Goal: Task Accomplishment & Management: Manage account settings

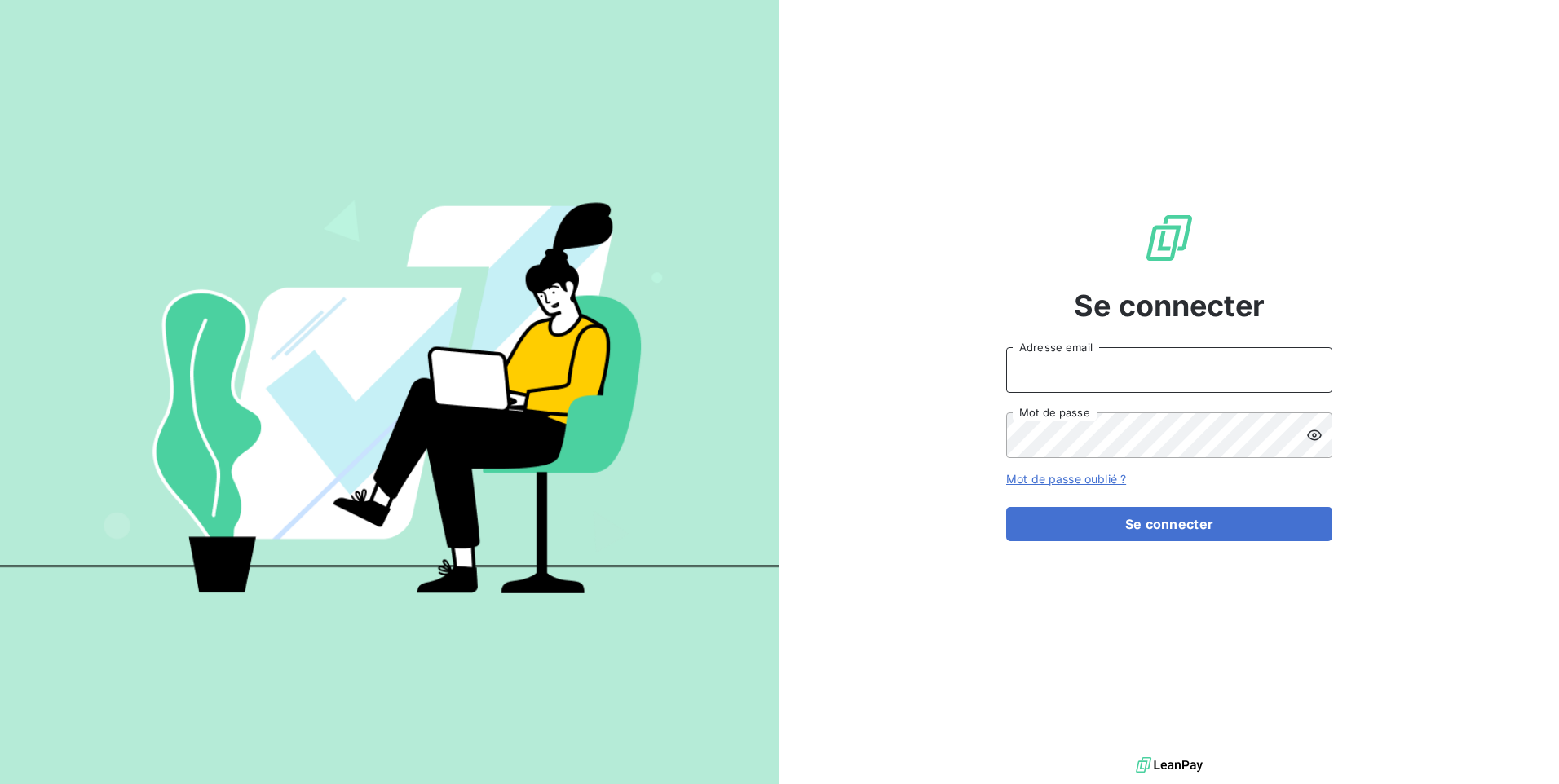
click at [1086, 377] on input "Adresse email" at bounding box center [1169, 370] width 327 height 46
paste input "p.le-coz@ifis.fr"
type input "p.le-coz@ifis.fr"
click at [1006, 507] on button "Se connecter" at bounding box center [1169, 524] width 327 height 34
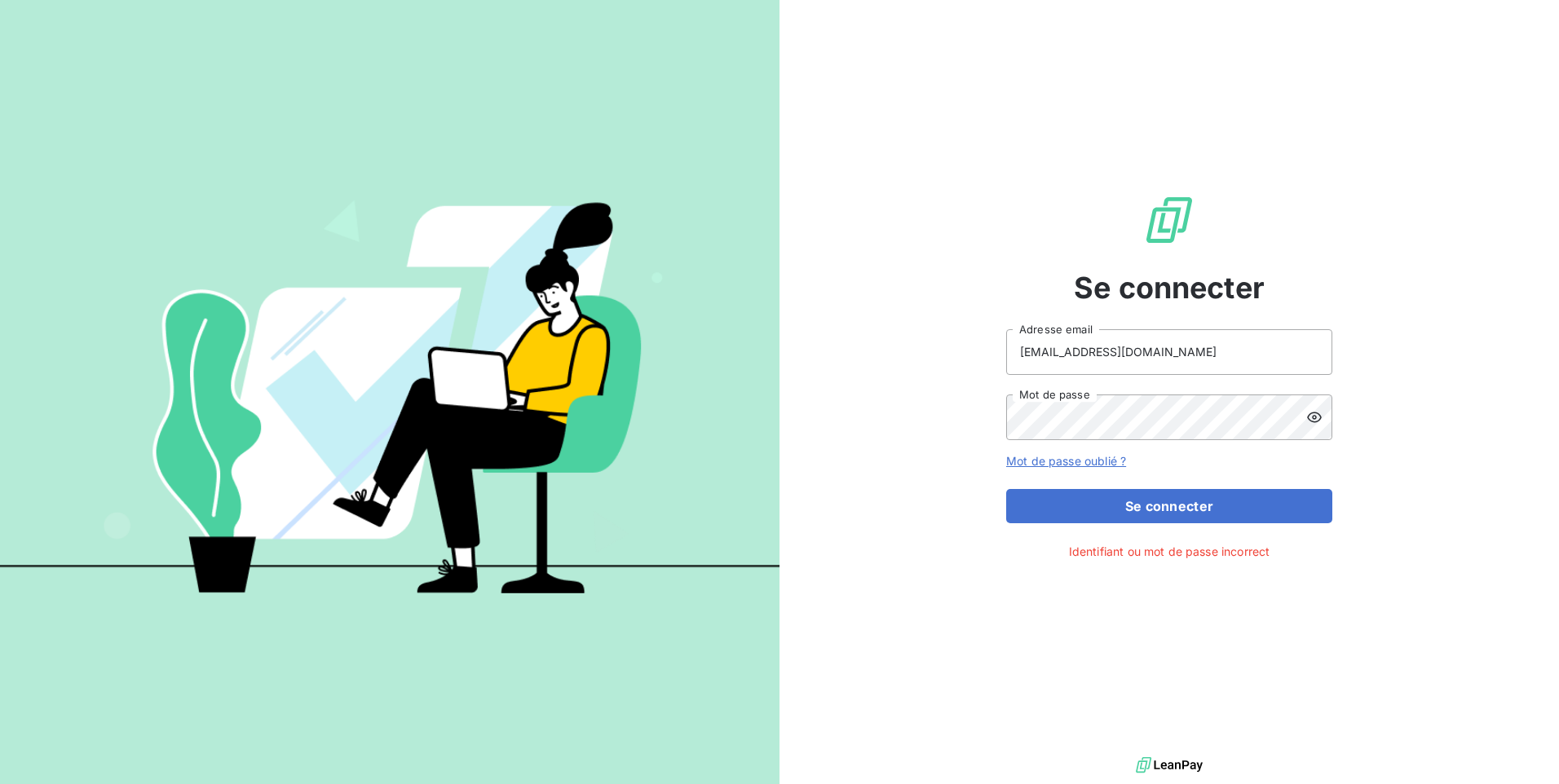
click at [1314, 418] on icon at bounding box center [1314, 417] width 16 height 16
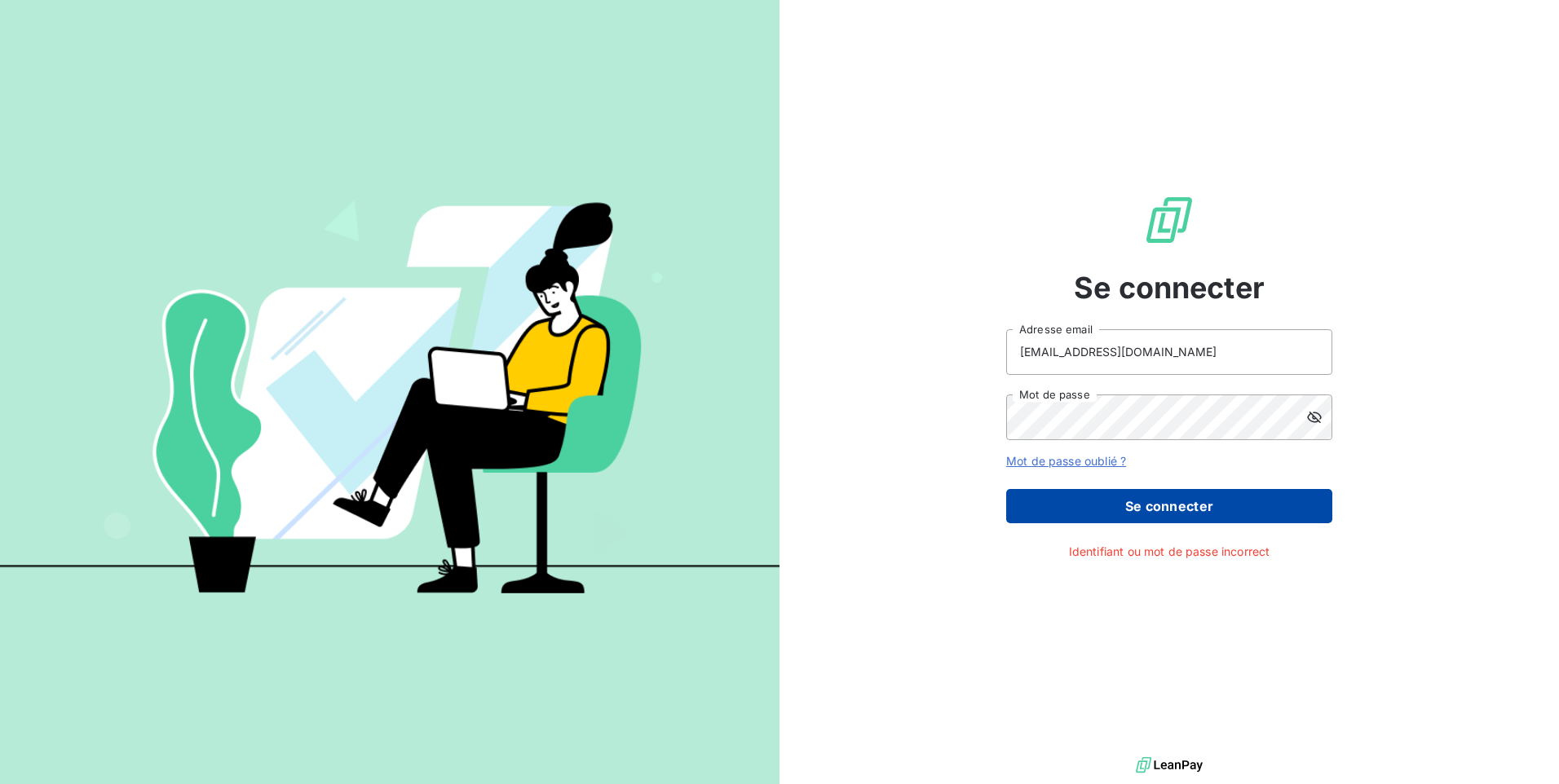
click at [1203, 502] on button "Se connecter" at bounding box center [1169, 506] width 327 height 34
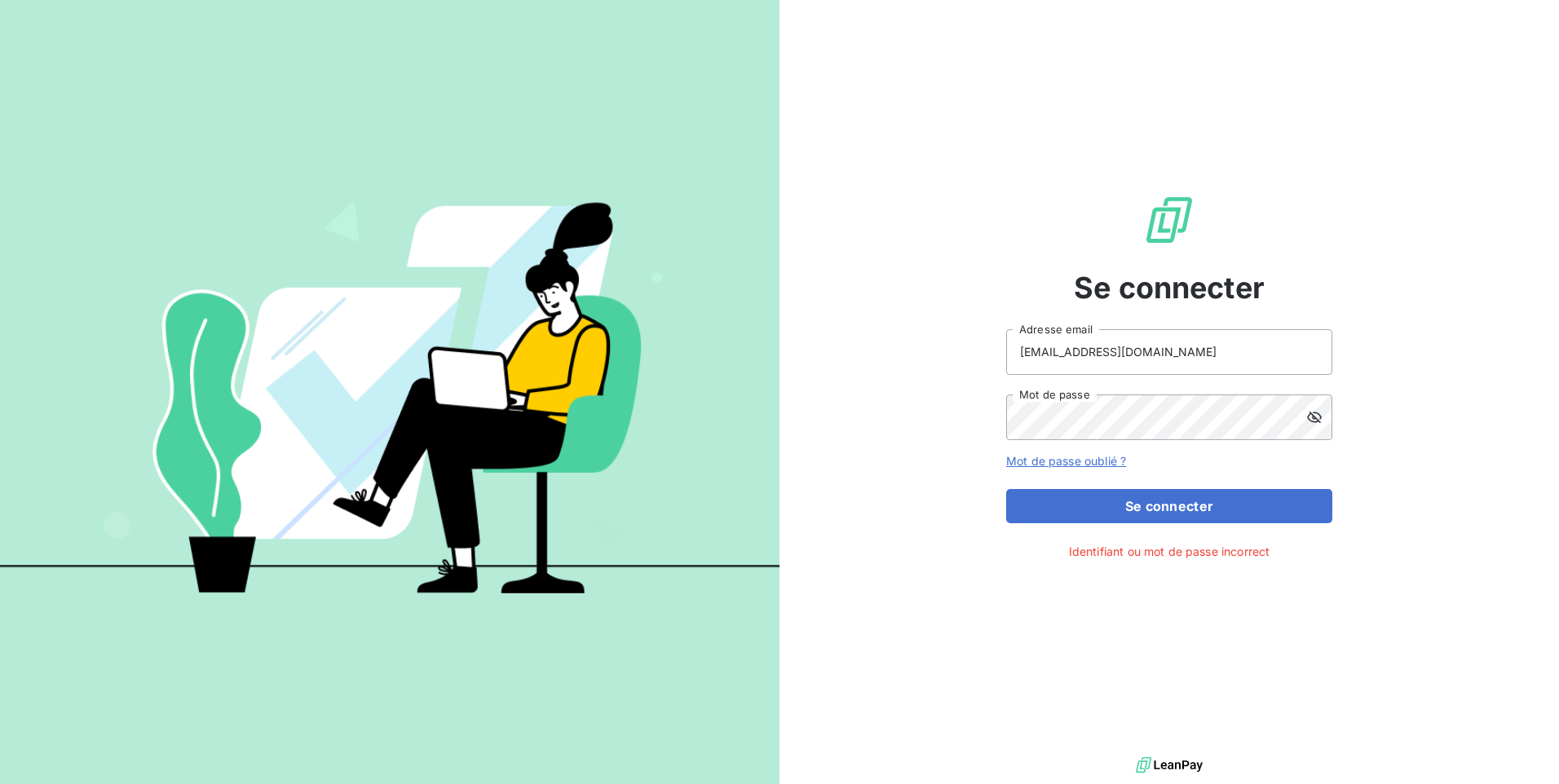
click at [1078, 461] on link "Mot de passe oublié ?" at bounding box center [1066, 461] width 120 height 14
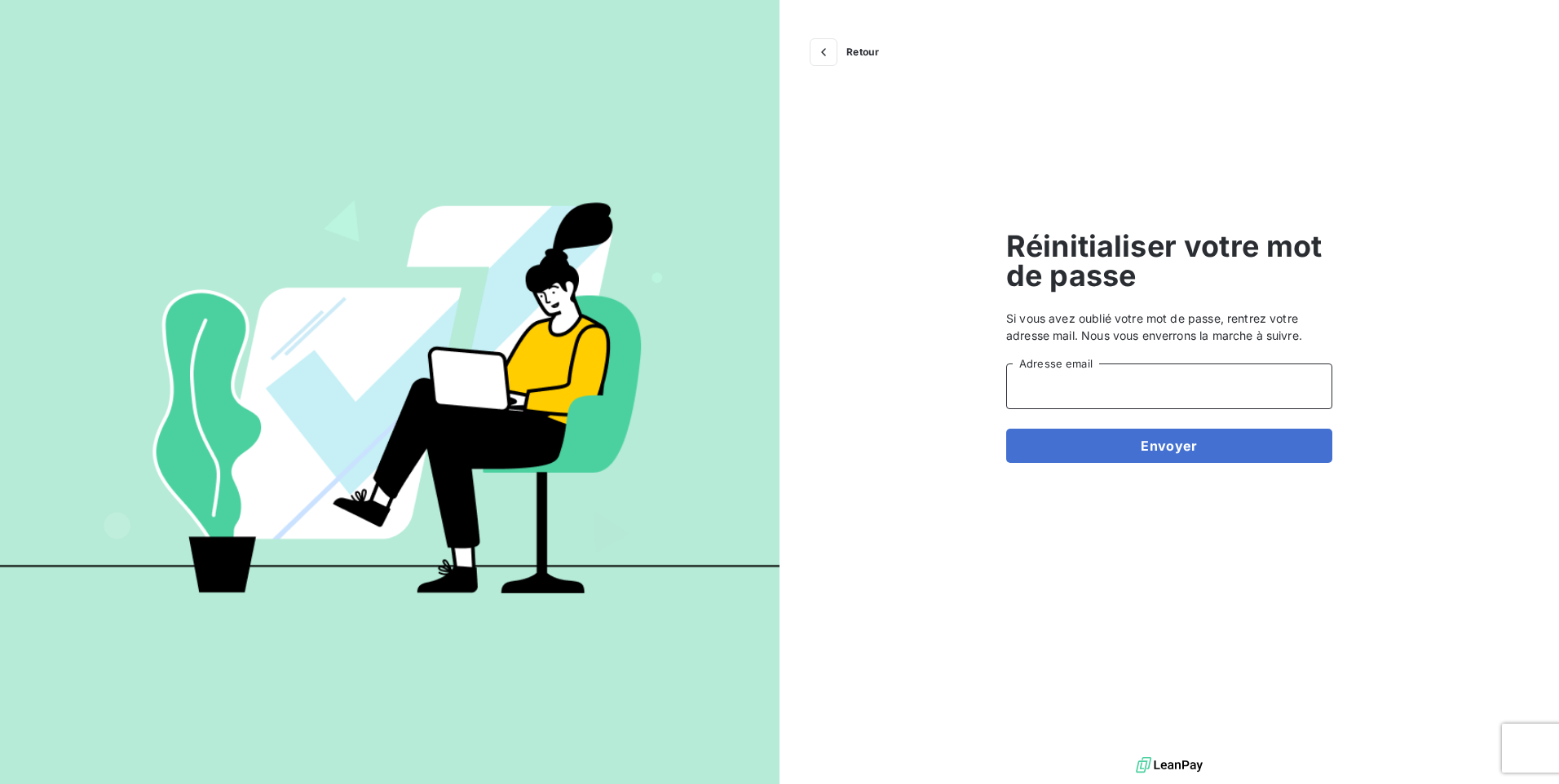
click at [1088, 389] on input "Adresse email" at bounding box center [1169, 387] width 327 height 46
type input "p.le-coz@ifis.fr"
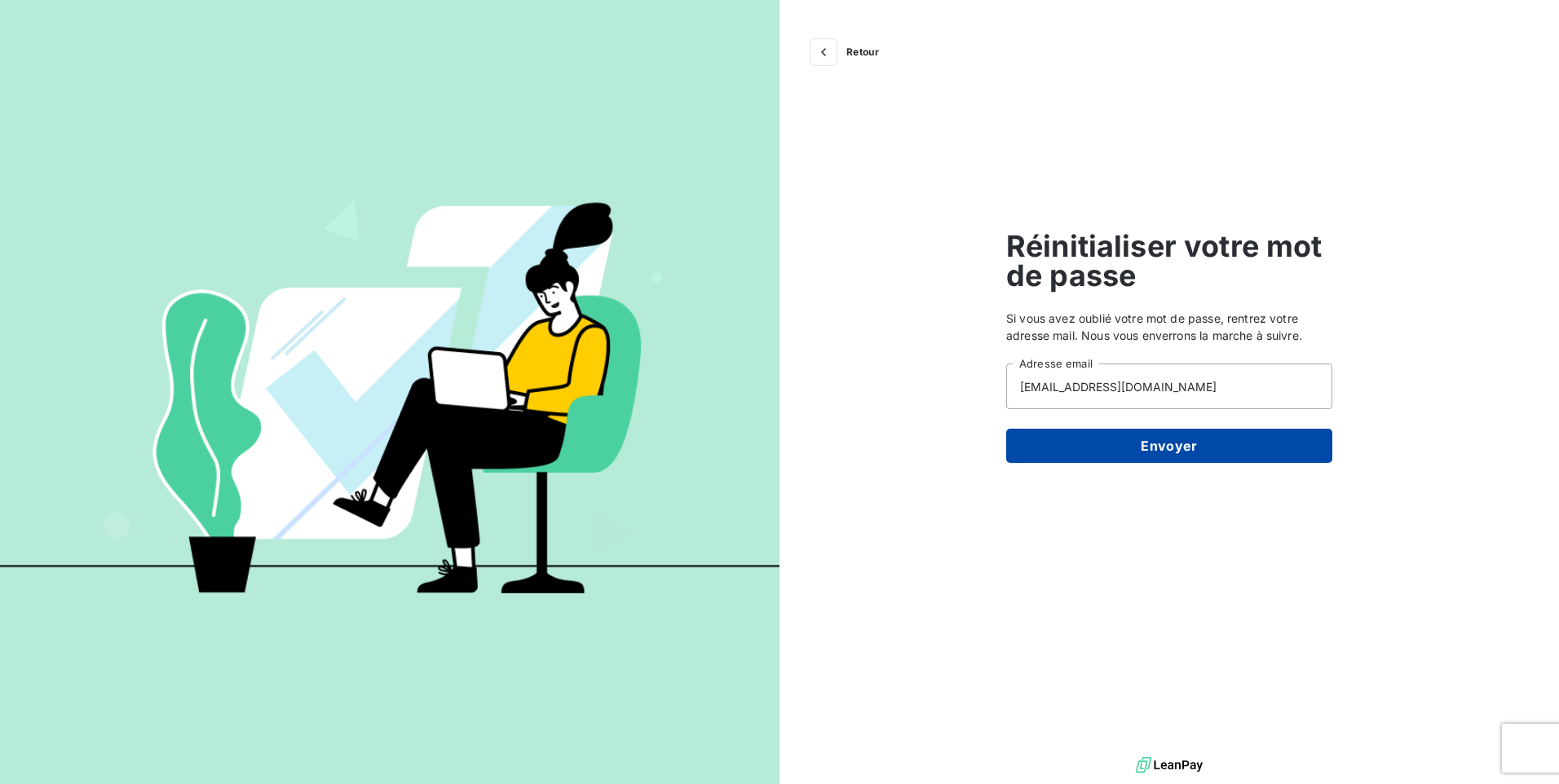
click at [1202, 449] on button "Envoyer" at bounding box center [1169, 446] width 327 height 34
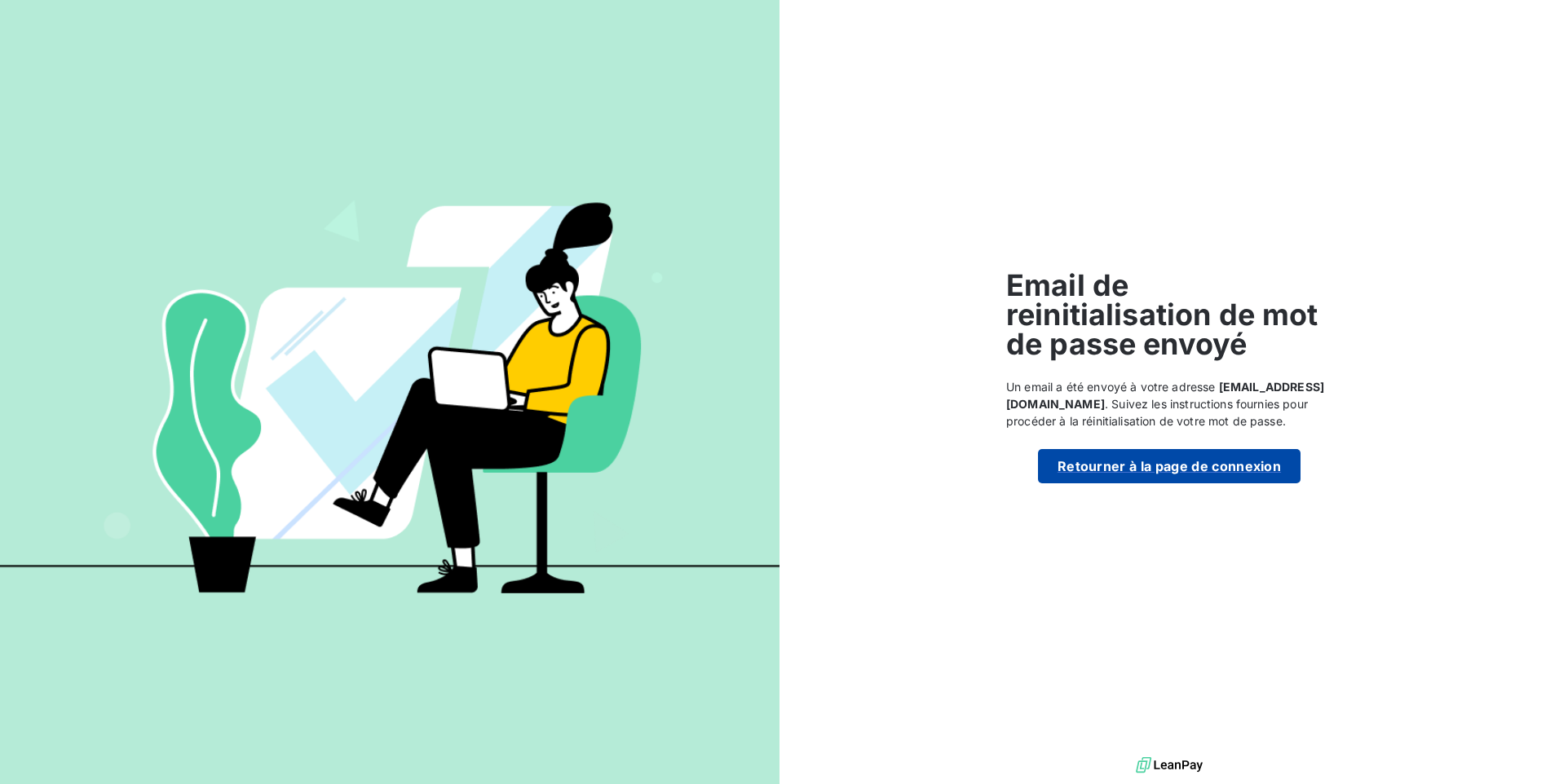
click at [1145, 458] on button "Retourner à la page de connexion" at bounding box center [1169, 466] width 263 height 34
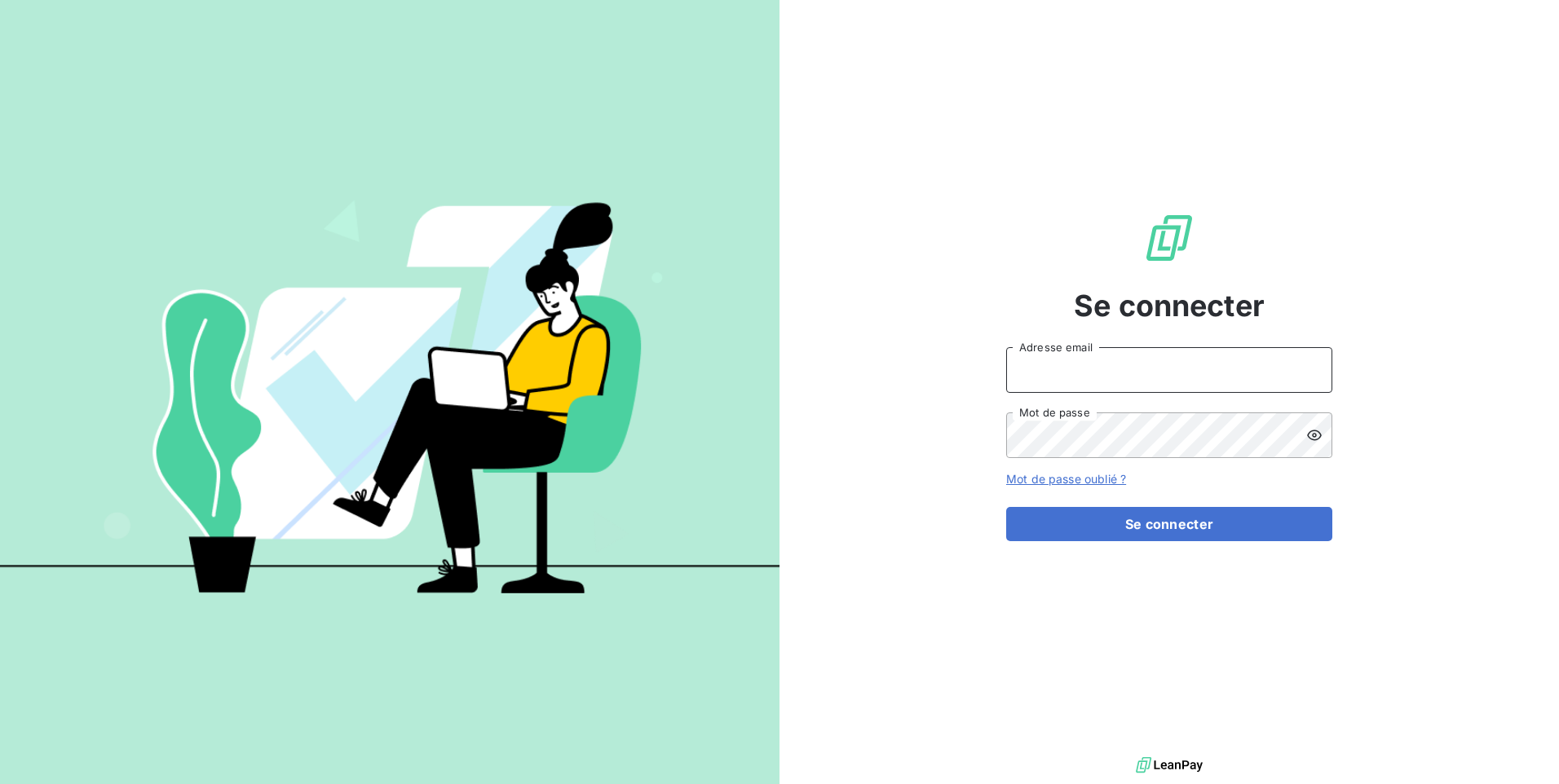
click at [1062, 369] on input "Adresse email" at bounding box center [1169, 370] width 327 height 46
type input "p.le-coz@ifis.fr"
click at [1313, 434] on icon at bounding box center [1314, 435] width 16 height 16
click at [1006, 507] on button "Se connecter" at bounding box center [1169, 524] width 327 height 34
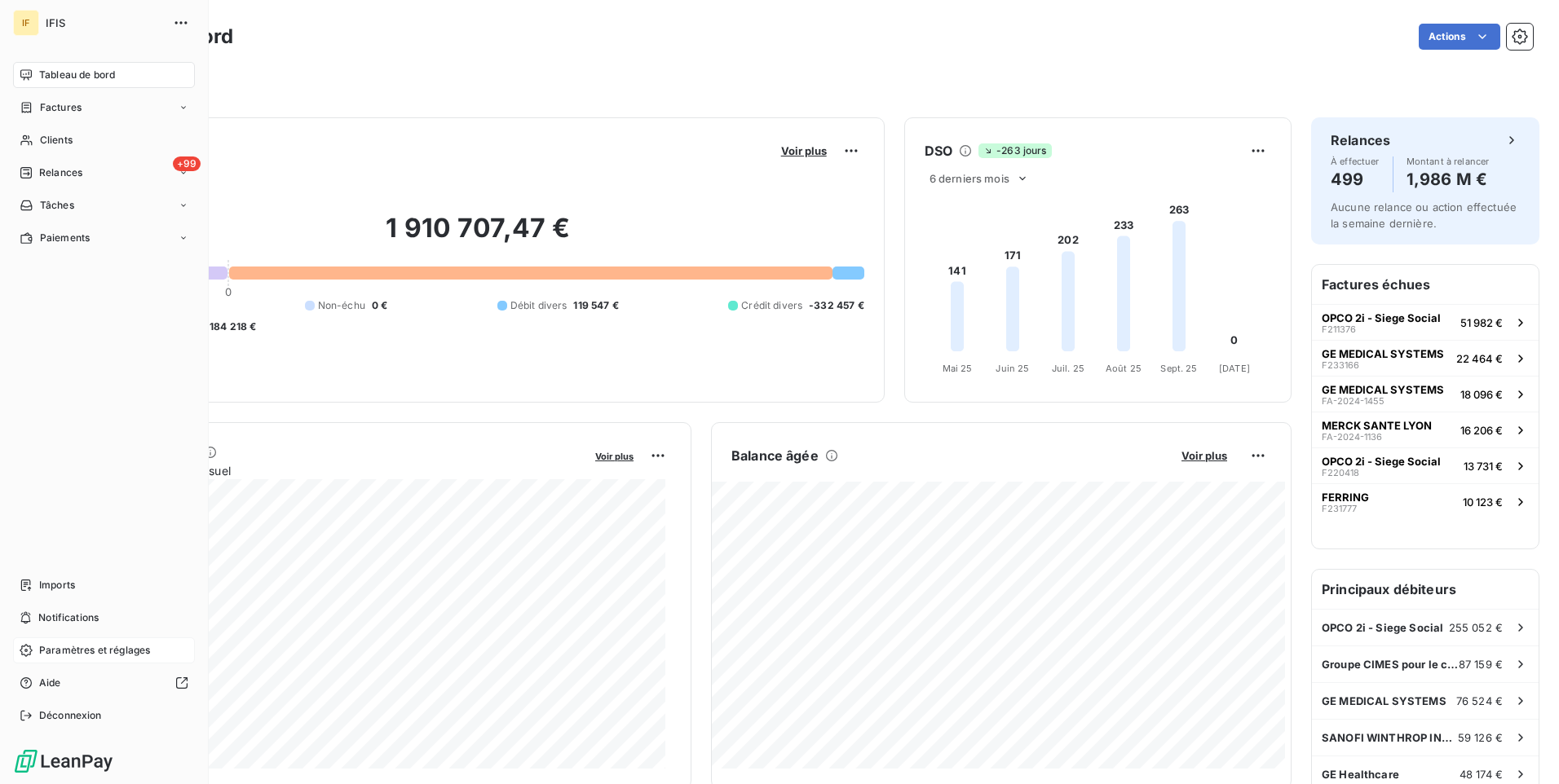
click at [68, 654] on span "Paramètres et réglages" at bounding box center [94, 650] width 111 height 14
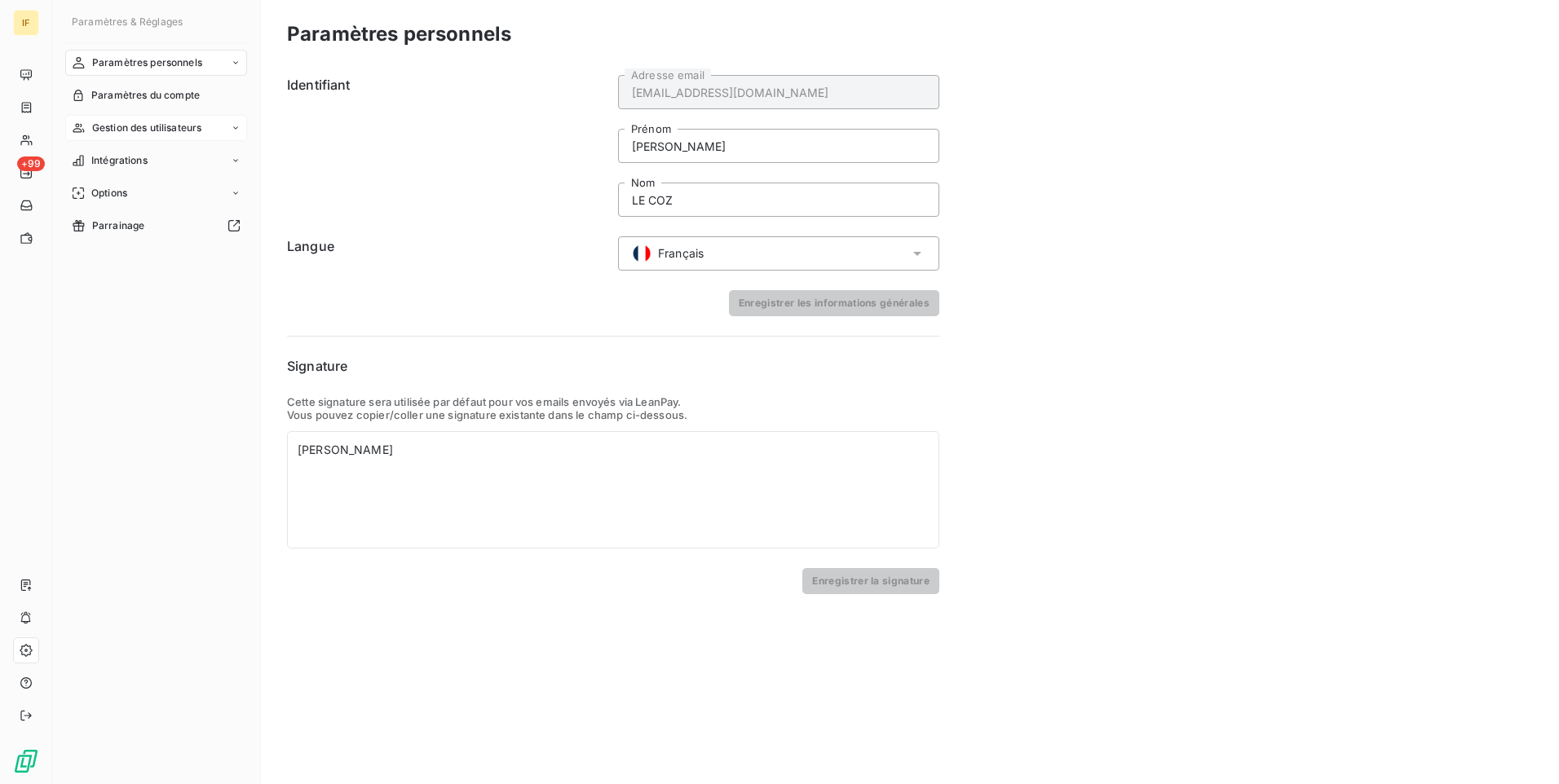
click at [129, 124] on span "Gestion des utilisateurs" at bounding box center [146, 128] width 110 height 14
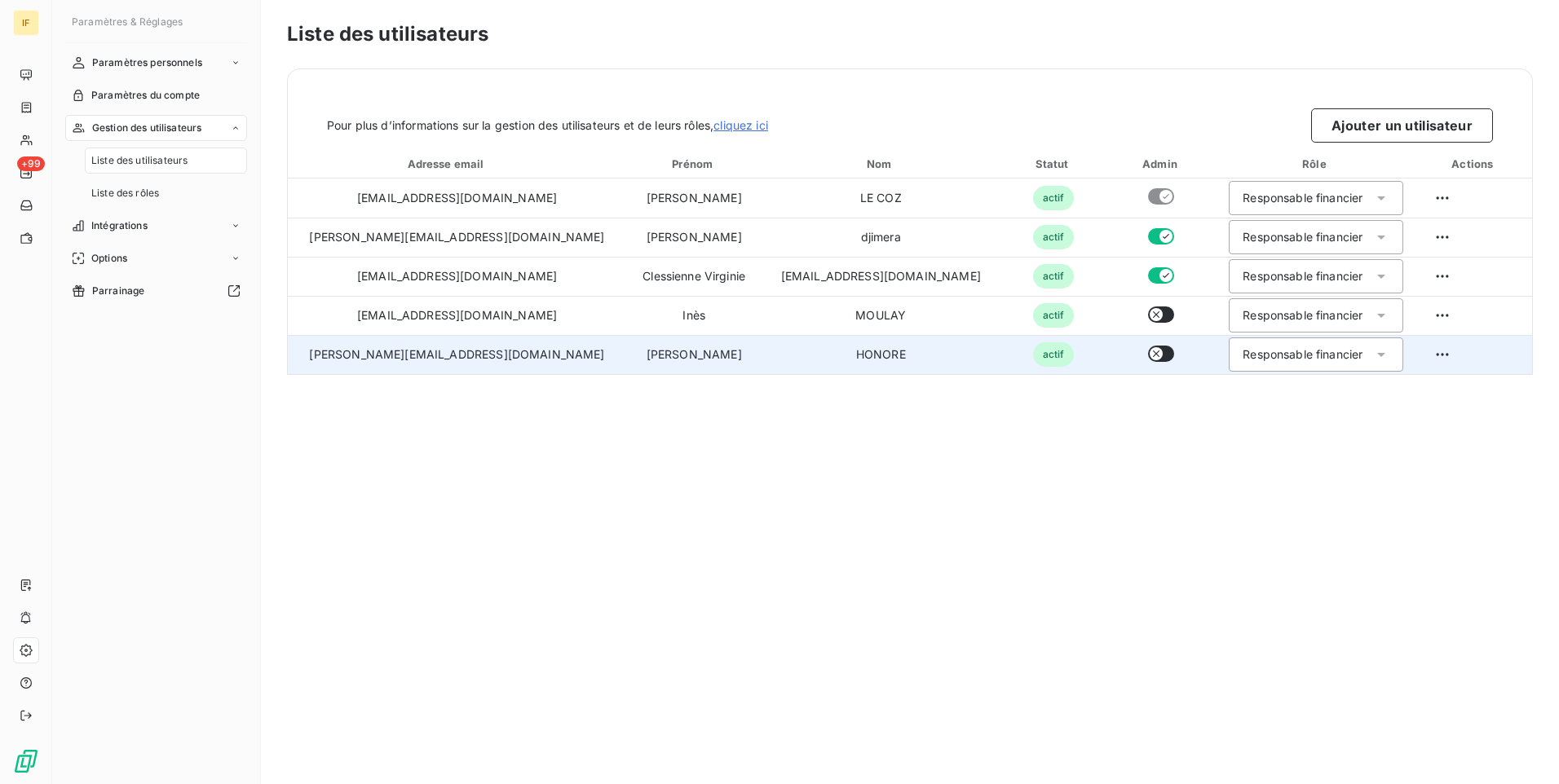
click at [1334, 350] on div "Responsable financier" at bounding box center [1316, 355] width 174 height 34
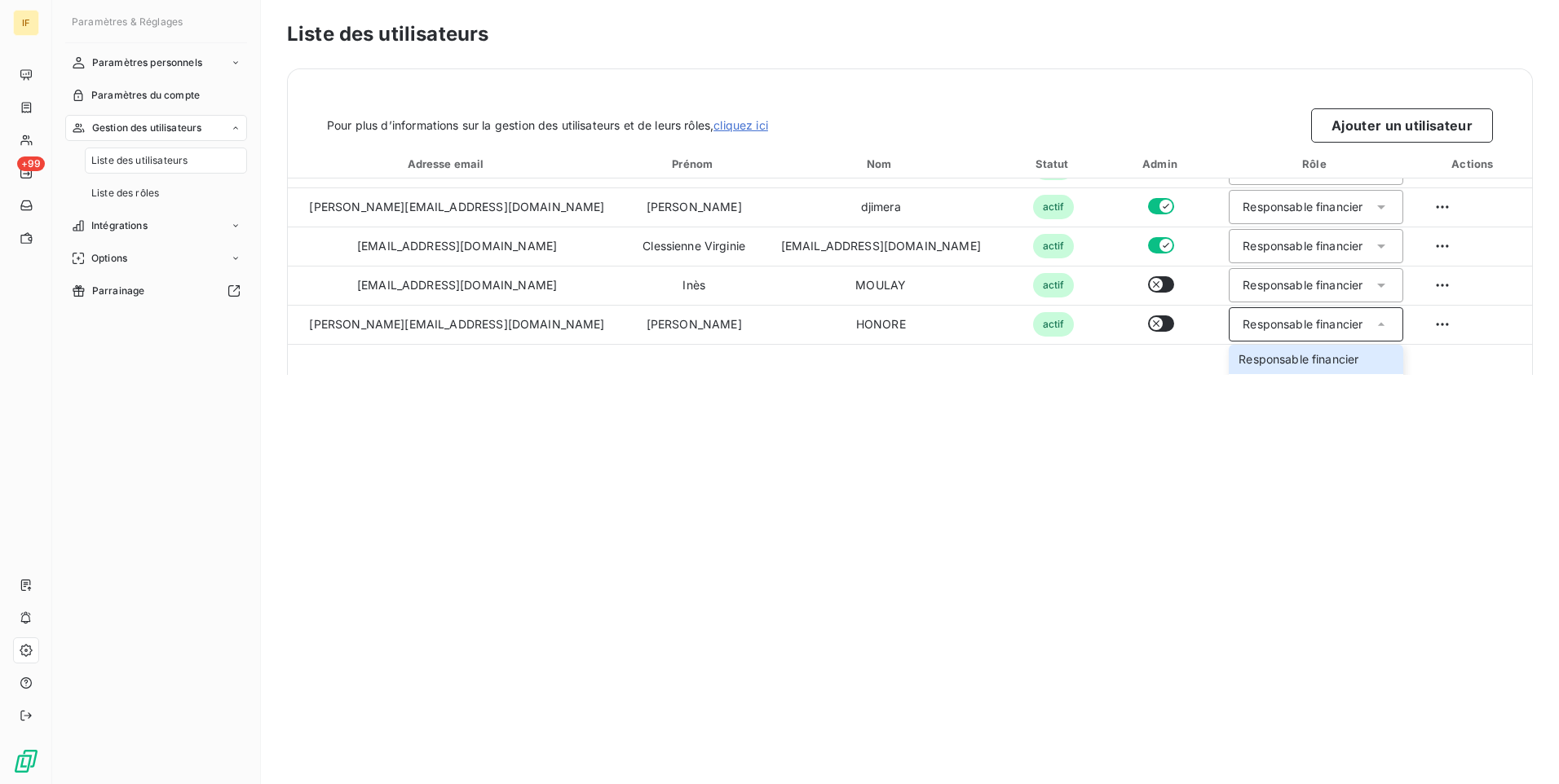
click at [838, 548] on div "Liste des utilisateurs Pour plus d’informations sur la gestion des utilisateurs…" at bounding box center [910, 392] width 1298 height 784
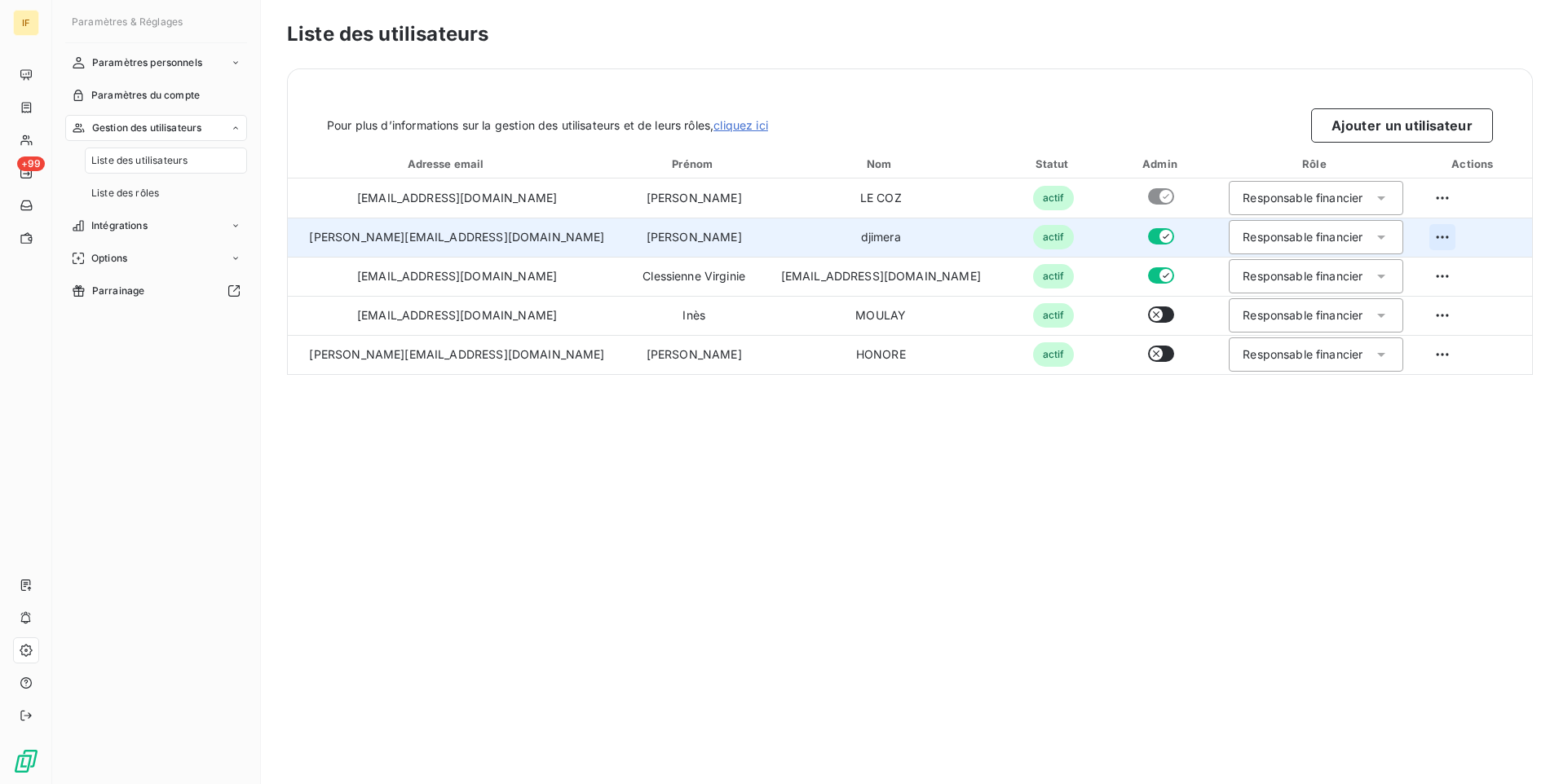
click at [1407, 236] on html "IF +99 Paramètres & Réglages Paramètres personnels Paramètres du compte Gestion…" at bounding box center [779, 392] width 1559 height 784
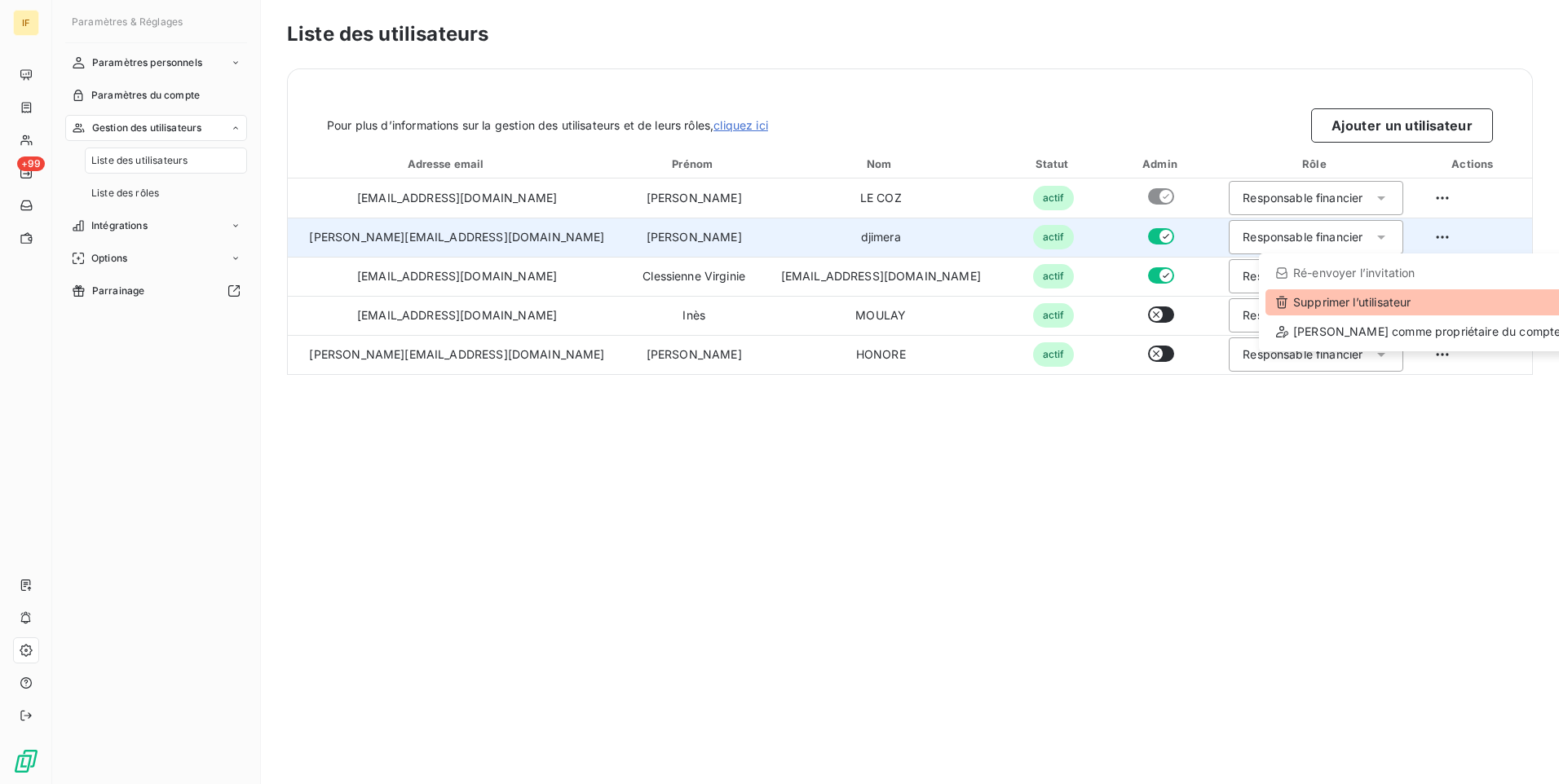
click at [1353, 309] on div "Supprimer l’utilisateur" at bounding box center [1418, 302] width 305 height 26
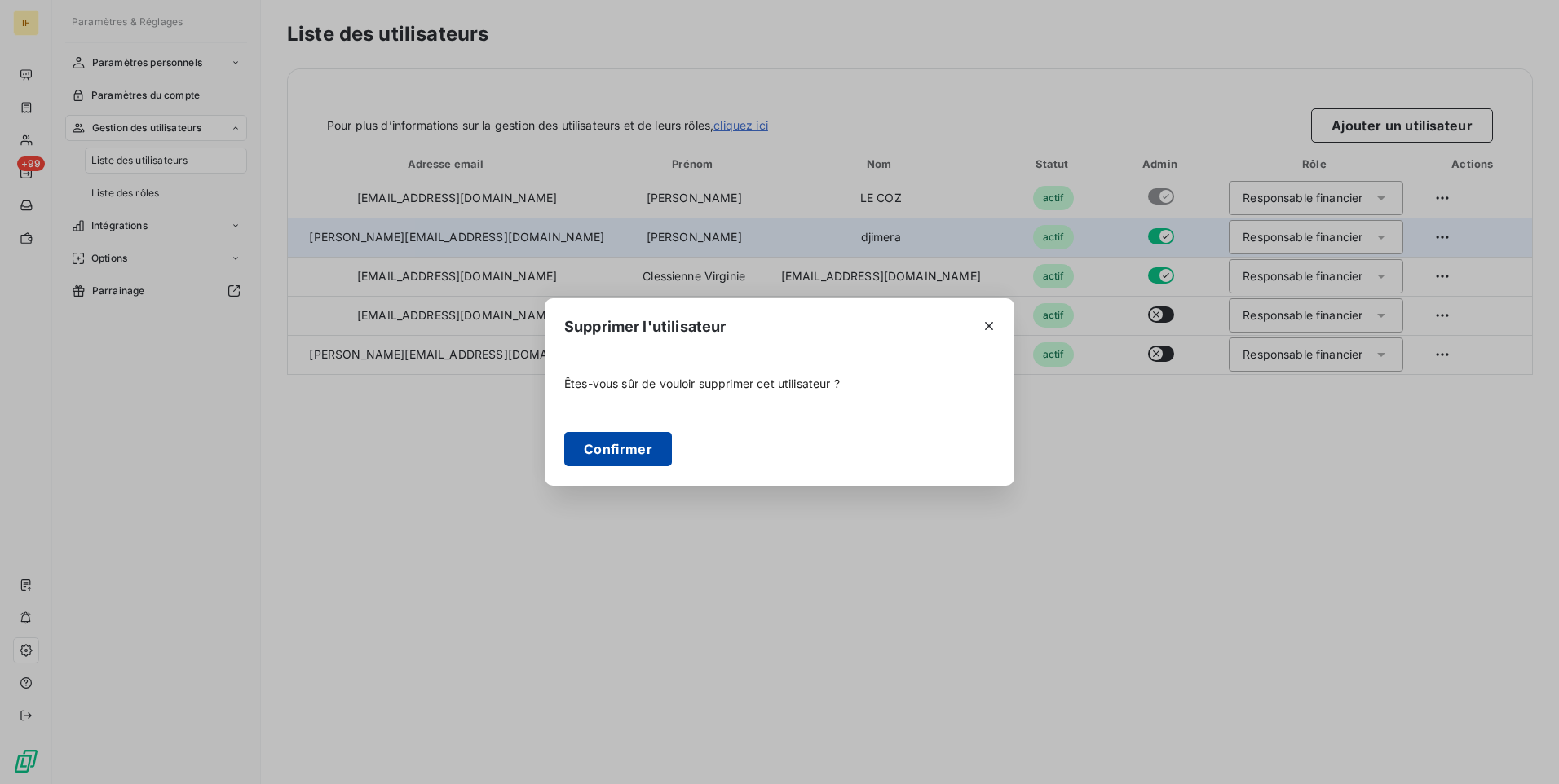
click at [633, 462] on button "Confirmer" at bounding box center [617, 449] width 108 height 34
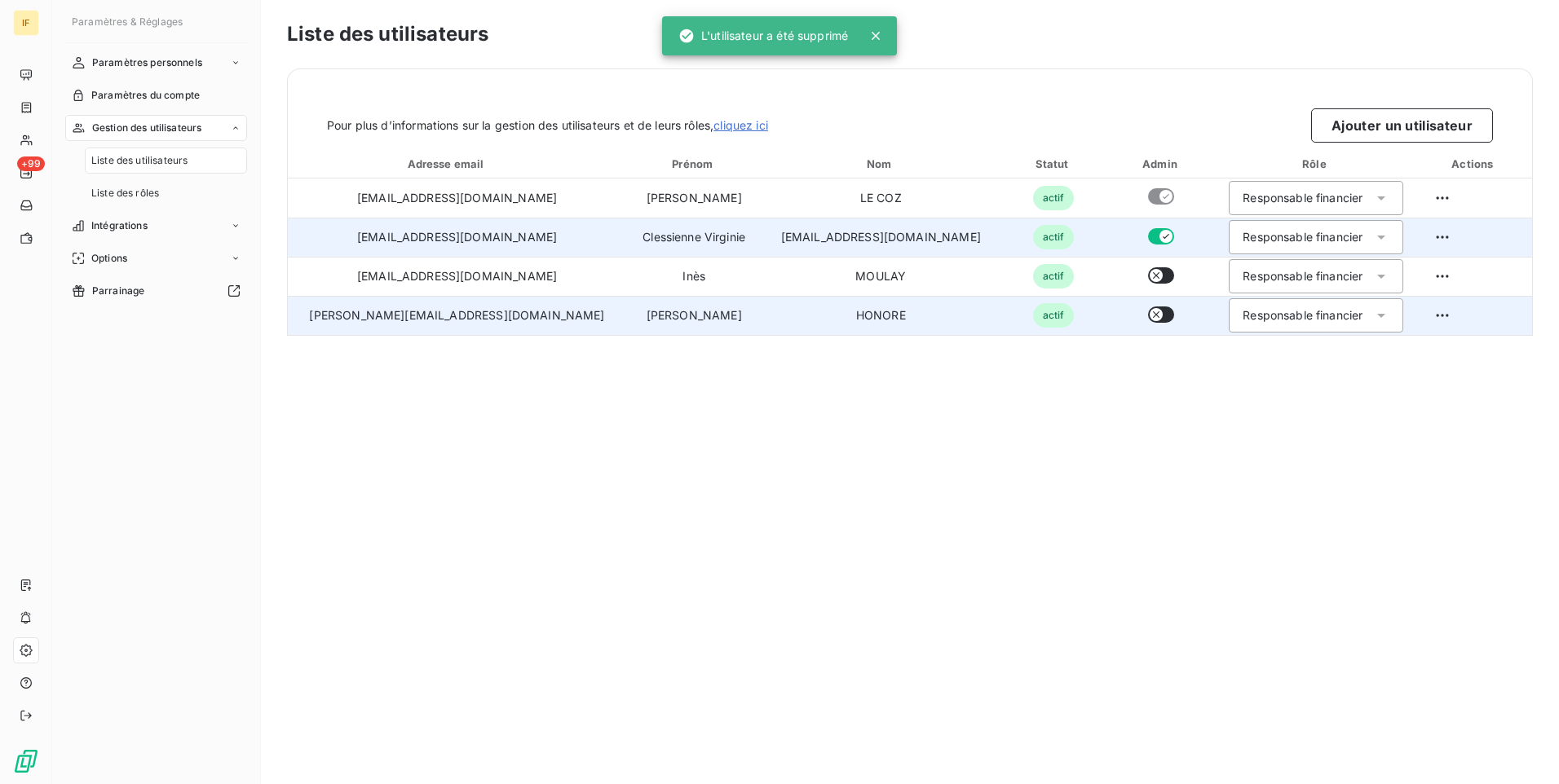
click at [1374, 313] on icon at bounding box center [1381, 315] width 16 height 16
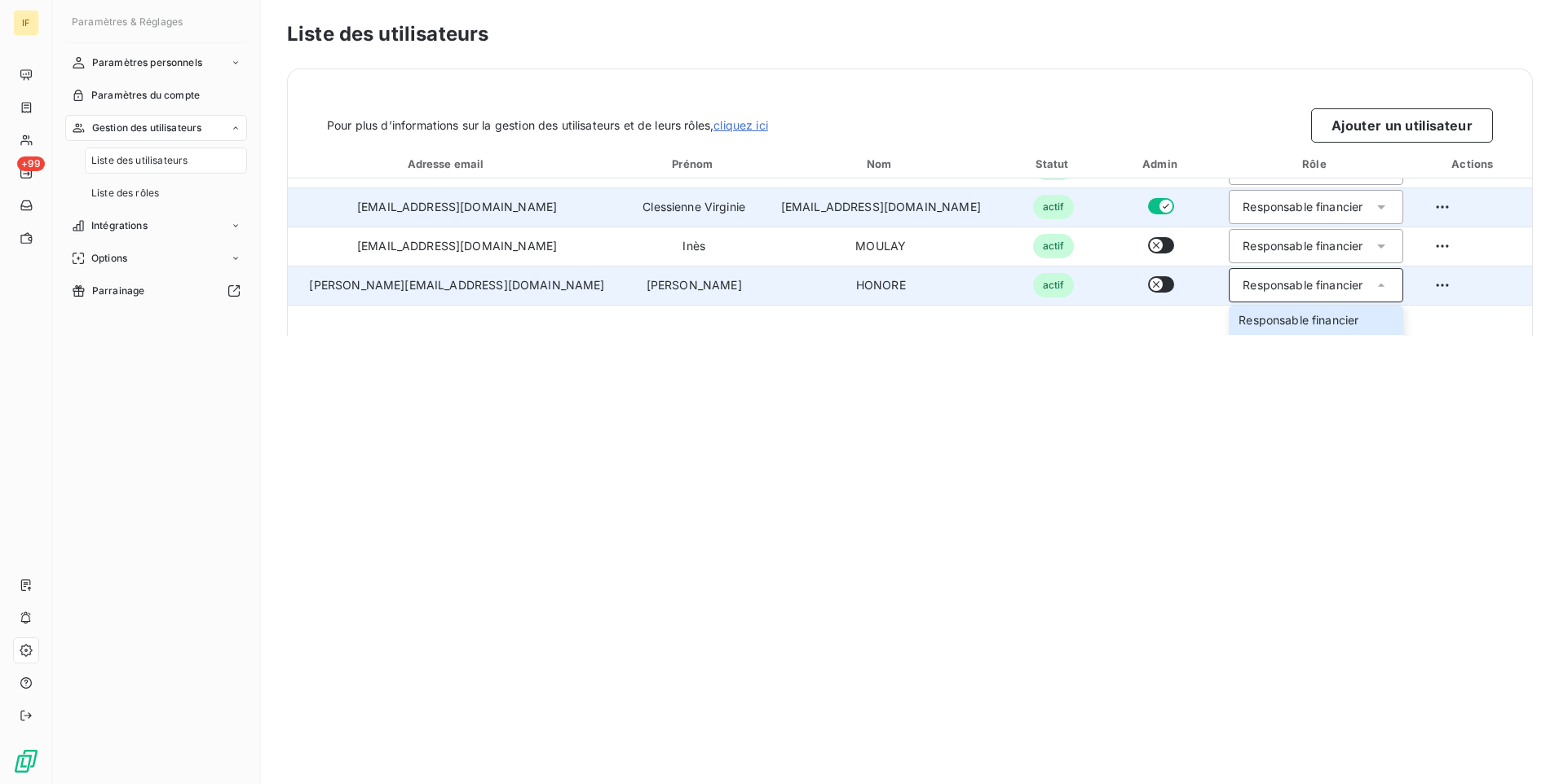
click at [1329, 405] on div "Liste des utilisateurs Pour plus d’informations sur la gestion des utilisateurs…" at bounding box center [910, 392] width 1298 height 784
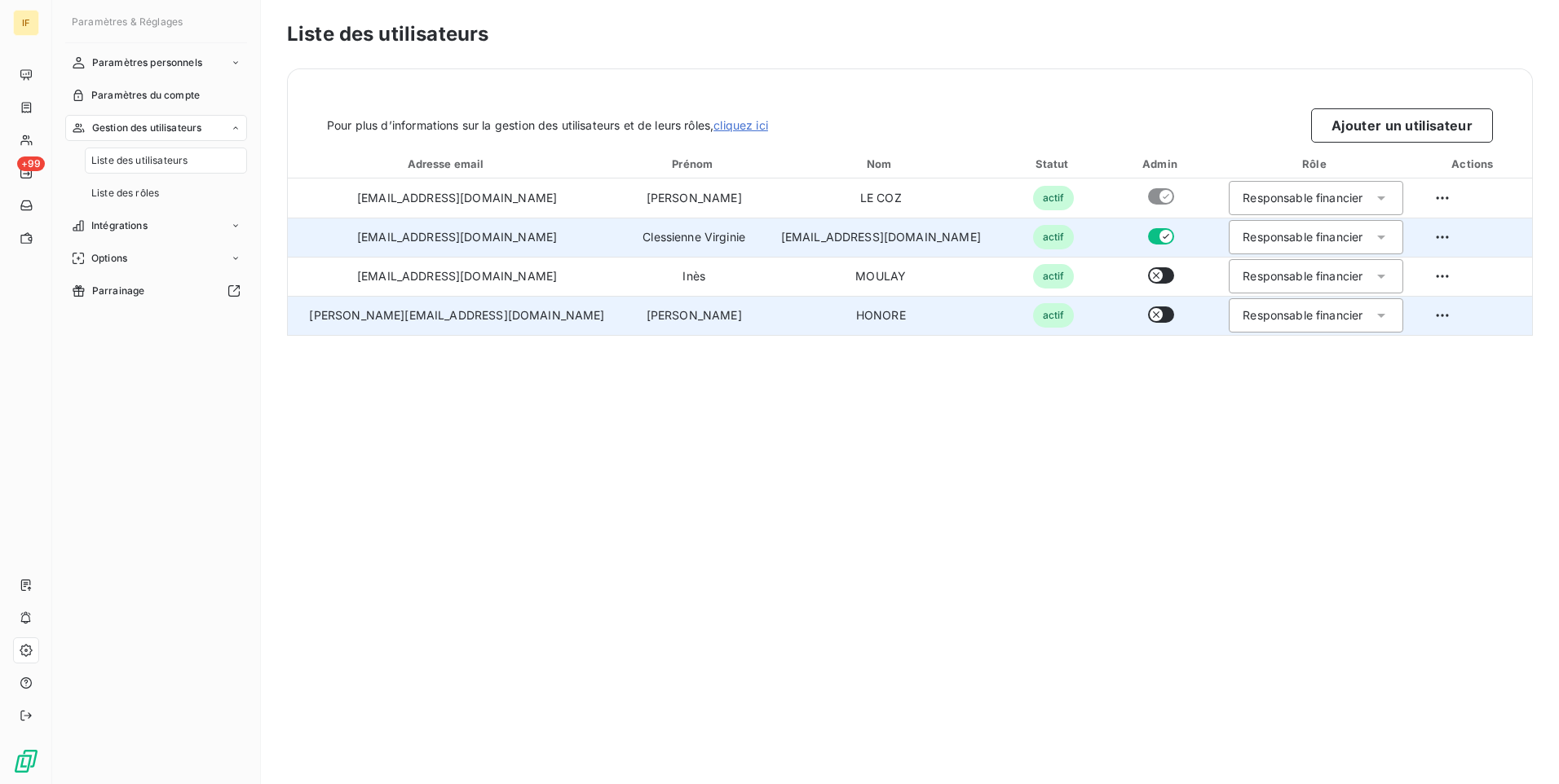
click at [1148, 315] on button "button" at bounding box center [1161, 315] width 26 height 16
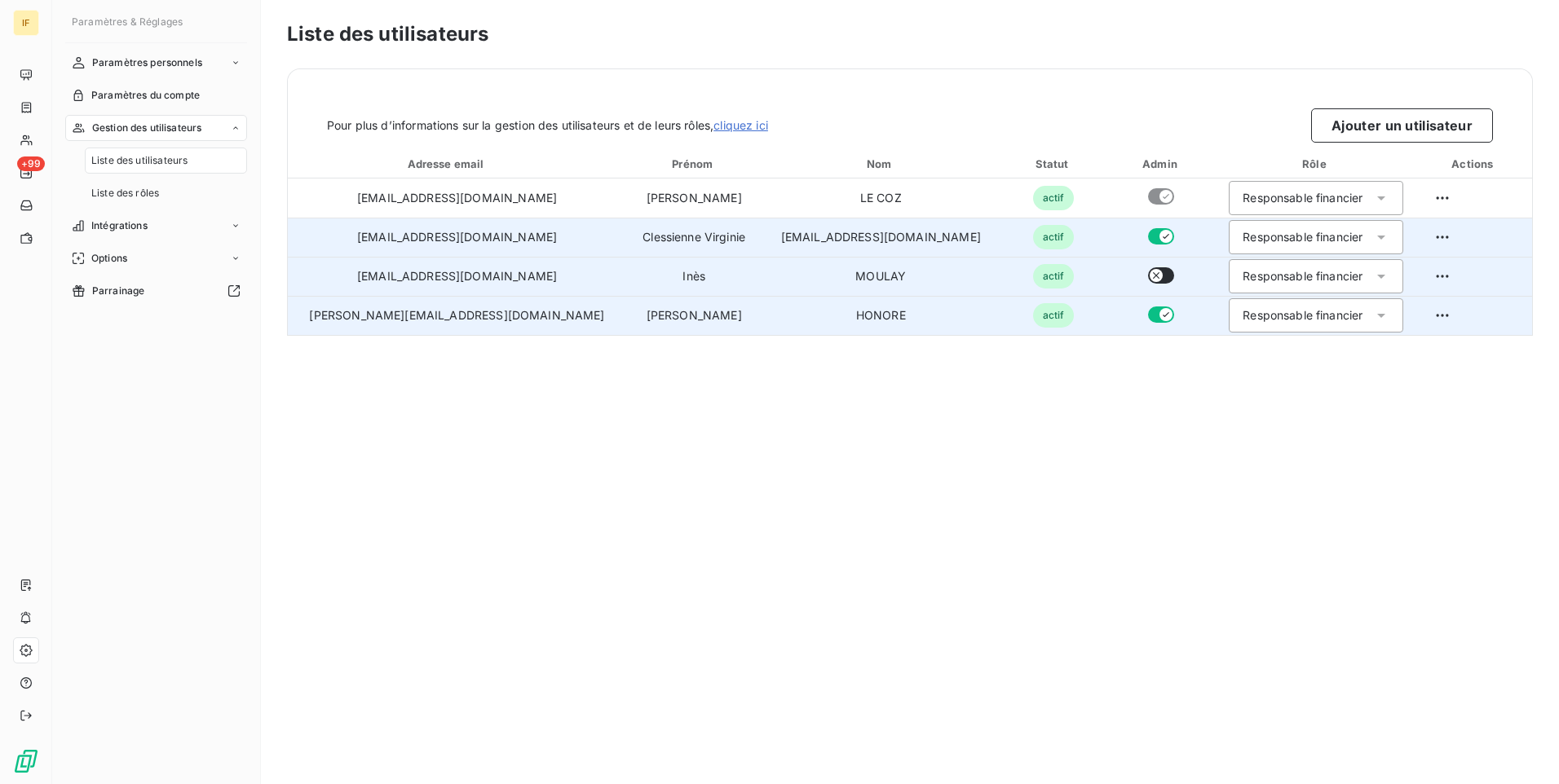
click at [1154, 278] on icon "button" at bounding box center [1158, 276] width 7 height 7
